Goal: Information Seeking & Learning: Learn about a topic

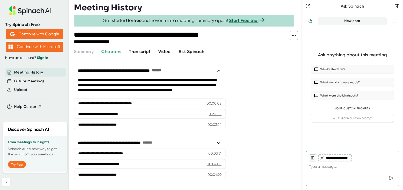
type textarea "x"
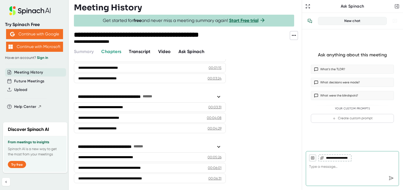
scroll to position [47, 0]
